Goal: Information Seeking & Learning: Learn about a topic

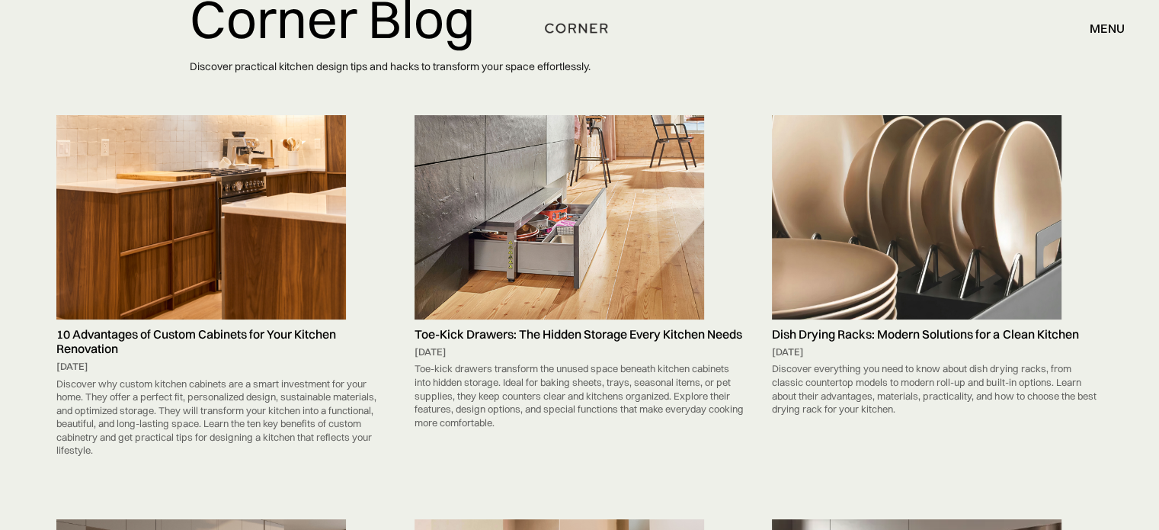
scroll to position [203, 0]
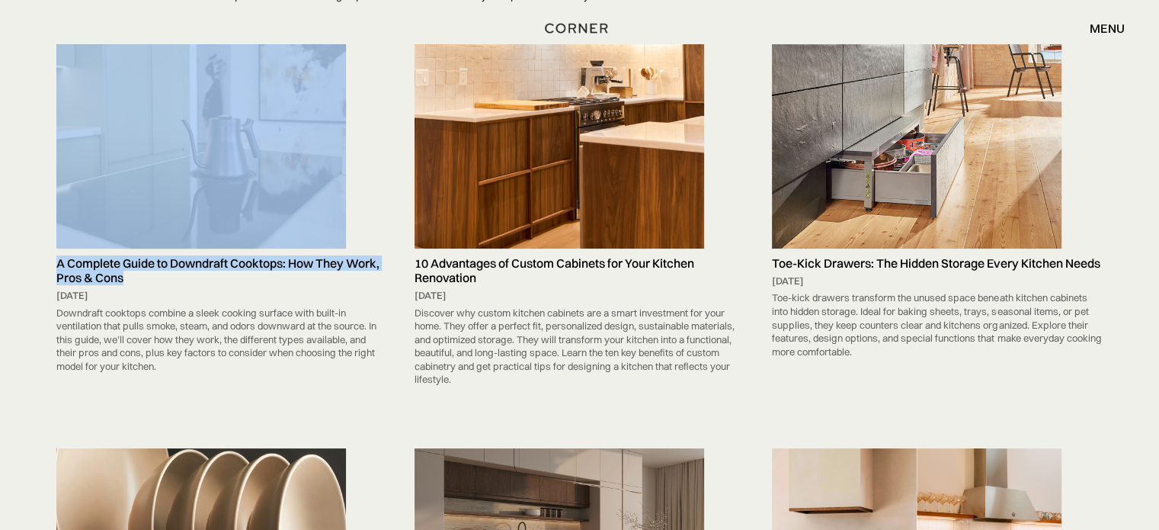
drag, startPoint x: 47, startPoint y: 228, endPoint x: 136, endPoint y: 247, distance: 90.4
copy link "A Complete Guide to Downdraft Cooktops: How They Work, Pros & Cons"
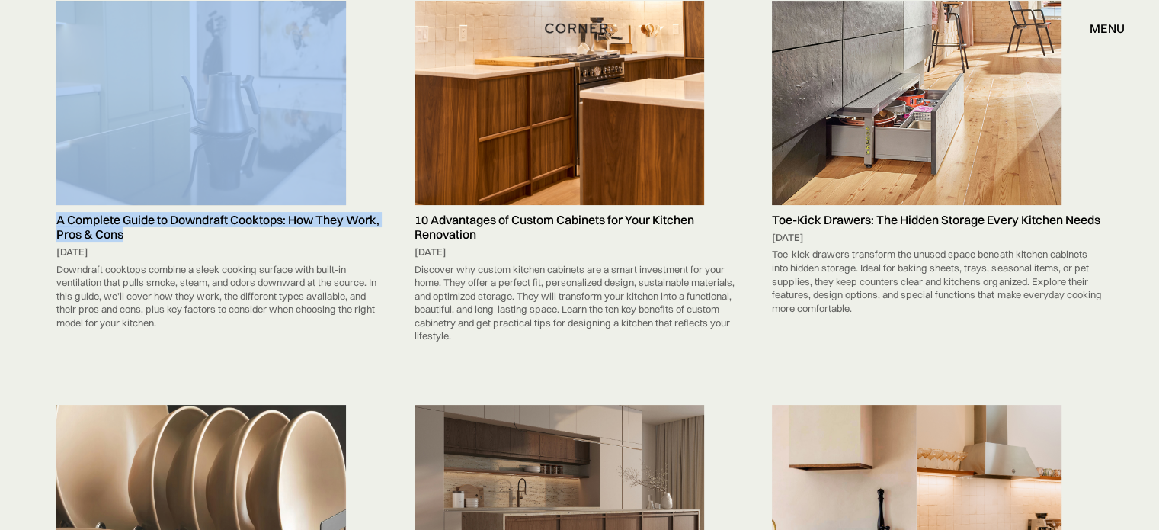
scroll to position [203, 0]
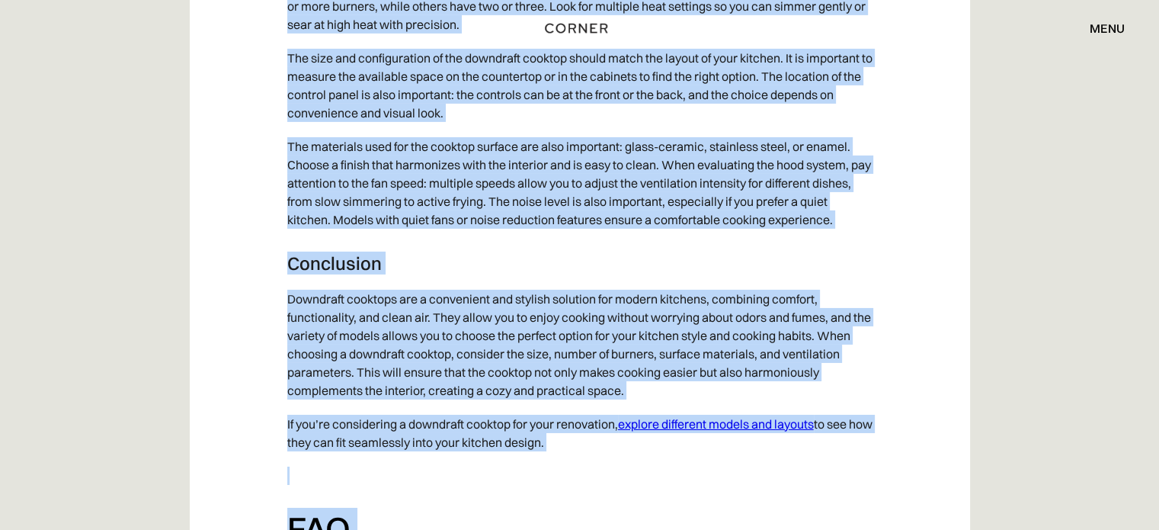
scroll to position [5363, 0]
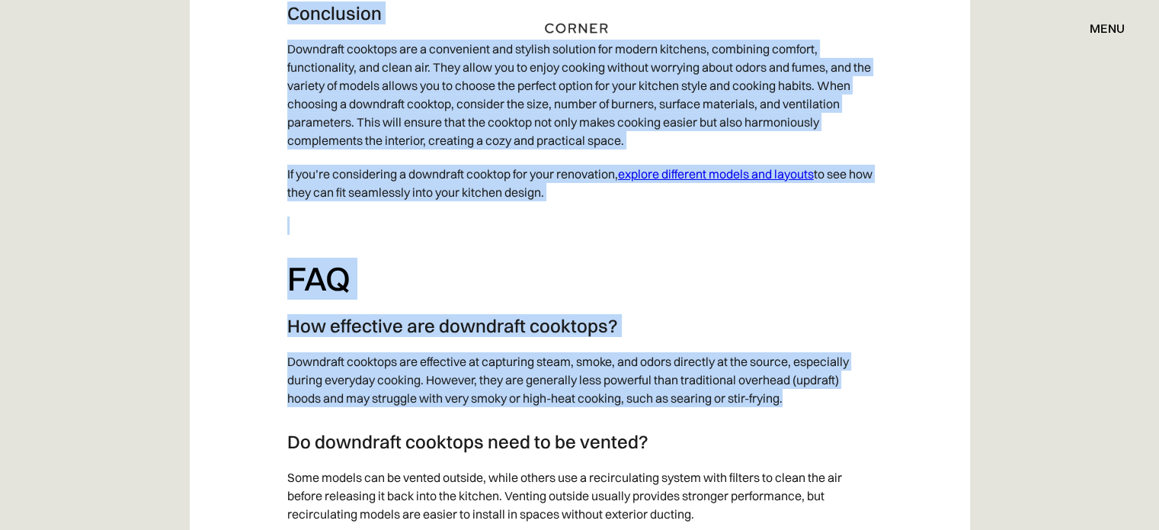
drag, startPoint x: 475, startPoint y: 330, endPoint x: 806, endPoint y: 220, distance: 349.2
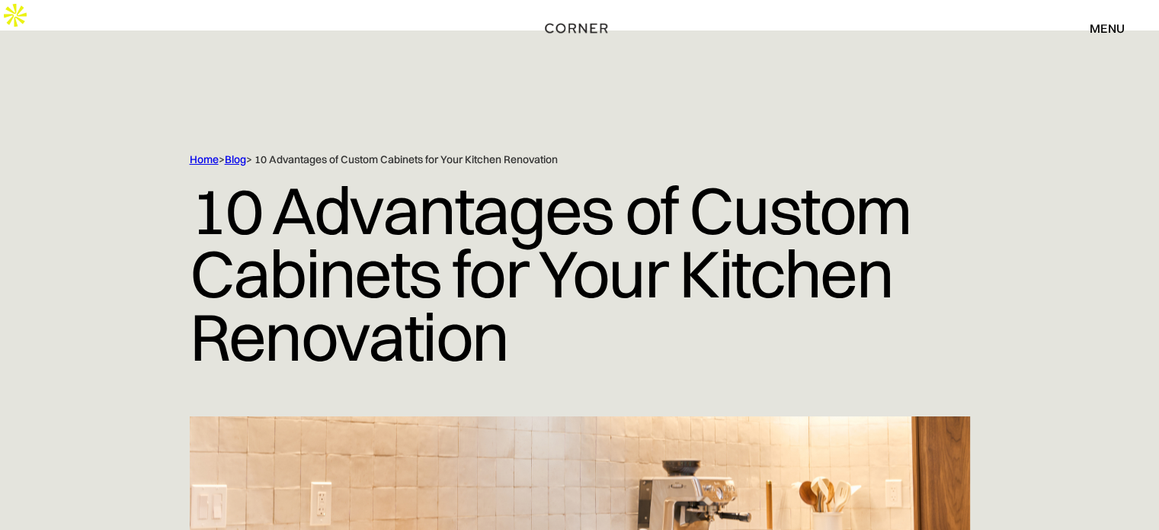
click at [325, 182] on h1 "10 Advantages of Custom Cabinets for Your Kitchen Renovation" at bounding box center [580, 273] width 780 height 213
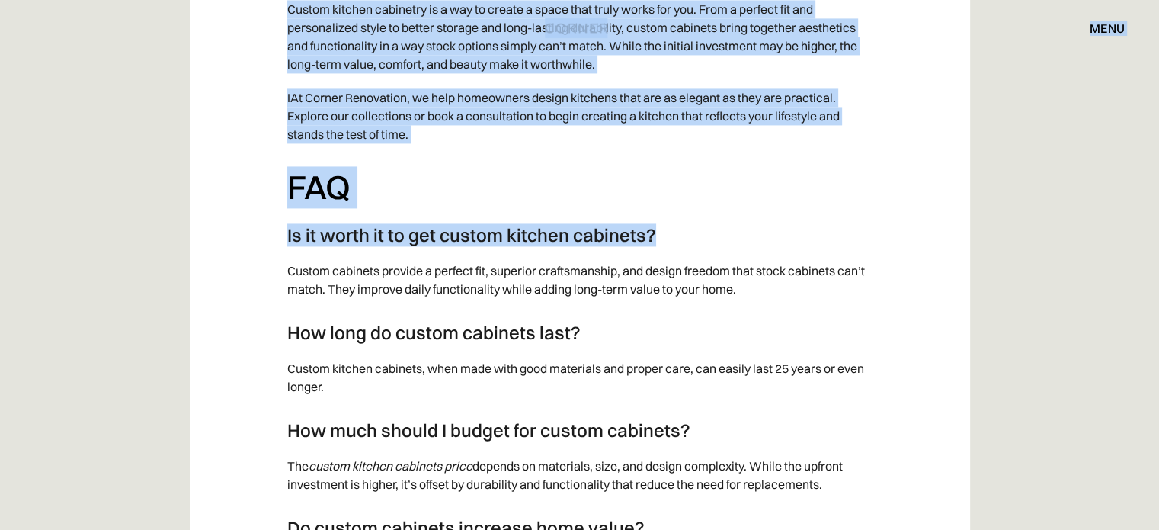
scroll to position [7970, 0]
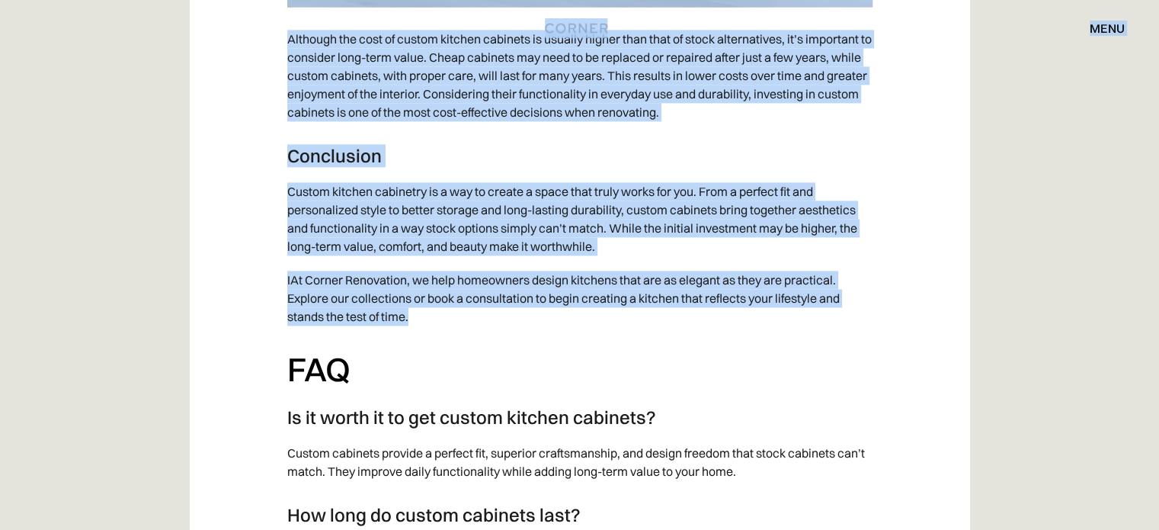
drag, startPoint x: 271, startPoint y: 45, endPoint x: 802, endPoint y: 289, distance: 584.6
copy div "Shop Kitchens Shop Kitchens How it works How it works Projects Projects Inspira…"
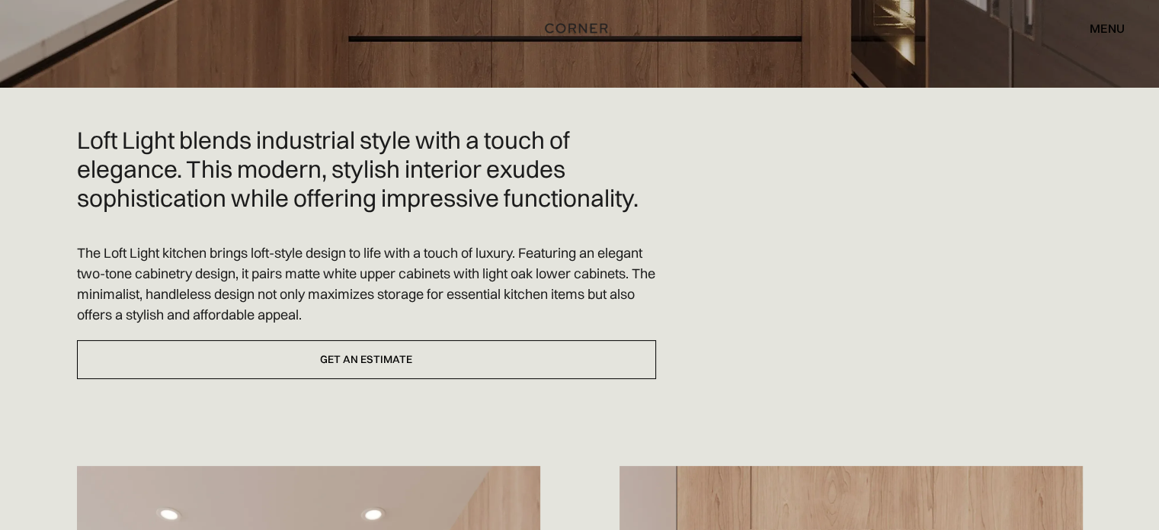
scroll to position [406, 0]
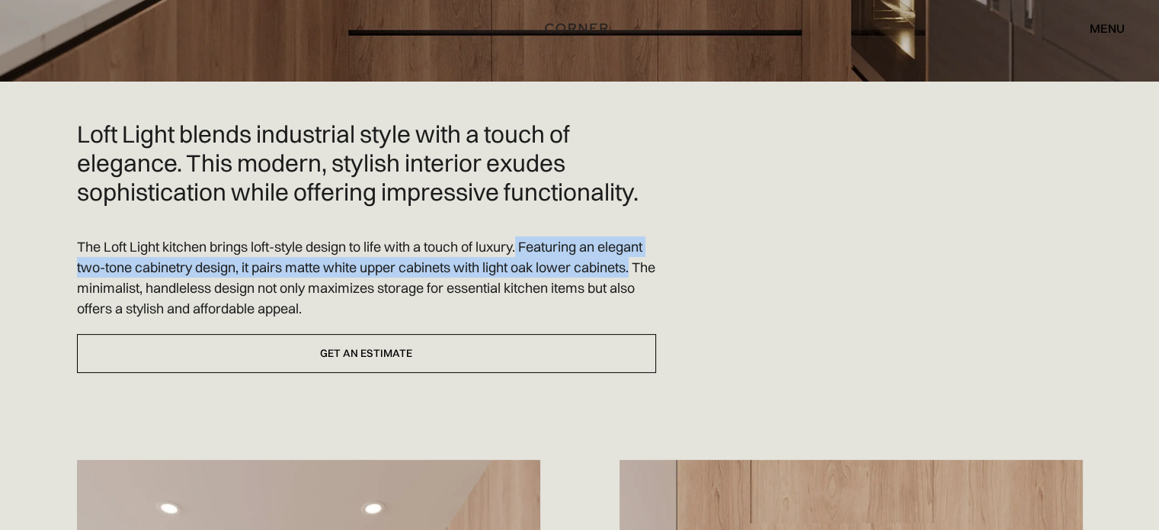
drag, startPoint x: 520, startPoint y: 212, endPoint x: 658, endPoint y: 239, distance: 140.5
copy p "Featuring an elegant two-tone cabinetry design, it pairs matte white upper cabi…"
